Goal: Find contact information: Find contact information

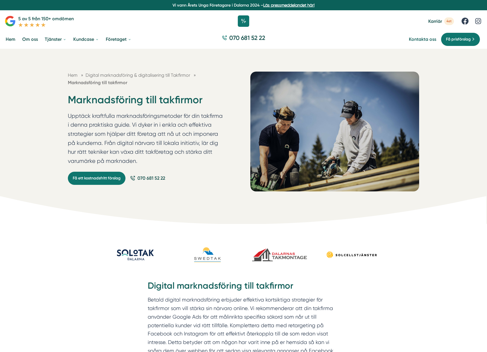
click at [415, 41] on link "Kontakta oss" at bounding box center [422, 38] width 27 height 5
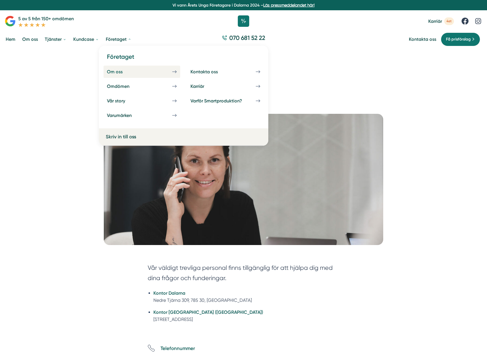
click at [115, 72] on div "Om oss" at bounding box center [121, 71] width 29 height 5
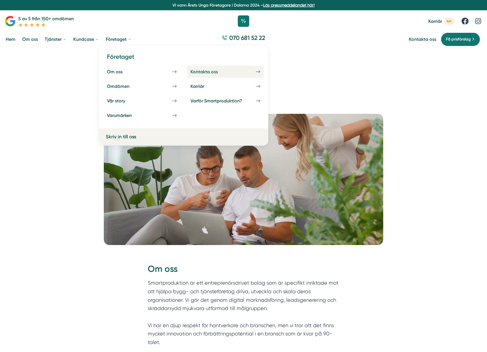
click at [199, 72] on div "Kontakta oss" at bounding box center [210, 71] width 41 height 5
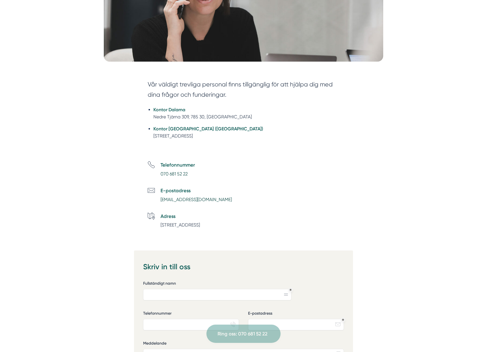
scroll to position [220, 0]
